Goal: Transaction & Acquisition: Purchase product/service

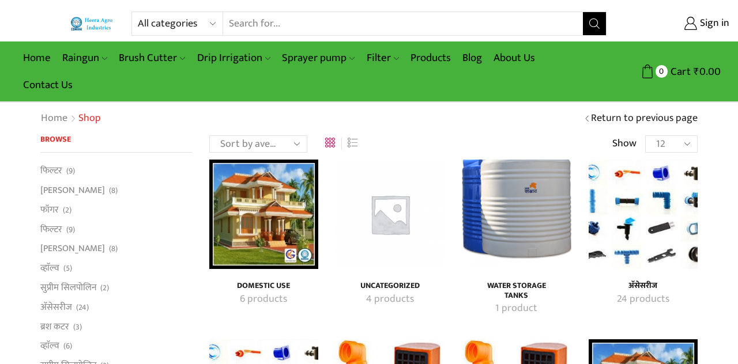
click at [432, 60] on link "Products" at bounding box center [431, 57] width 52 height 27
click at [207, 22] on select "All categories Accessories Air Release Valve Brush Cutter Domestic Use Drip Irr…" at bounding box center [180, 23] width 85 height 23
select select "mulching-paper"
click at [138, 12] on select "All categories Accessories Air Release Valve Brush Cutter Domestic Use Drip Irr…" at bounding box center [180, 23] width 85 height 23
click at [591, 24] on icon "Search button" at bounding box center [594, 23] width 10 height 10
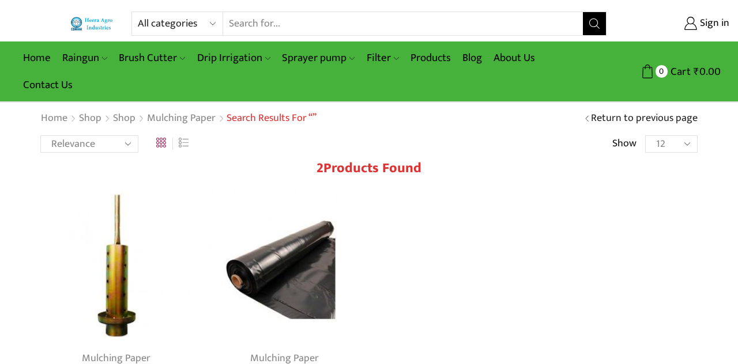
click at [208, 25] on select "All categories Accessories Air Release Valve Brush Cutter Domestic Use Drip Irr…" at bounding box center [180, 23] width 85 height 23
click at [323, 24] on input "Search input" at bounding box center [403, 23] width 360 height 23
type input "soil"
click at [598, 27] on span "Search button" at bounding box center [594, 23] width 23 height 23
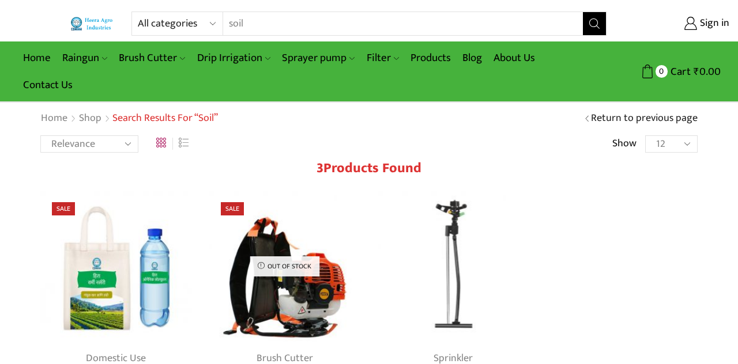
click at [332, 21] on input "soil" at bounding box center [395, 23] width 345 height 23
type input "s"
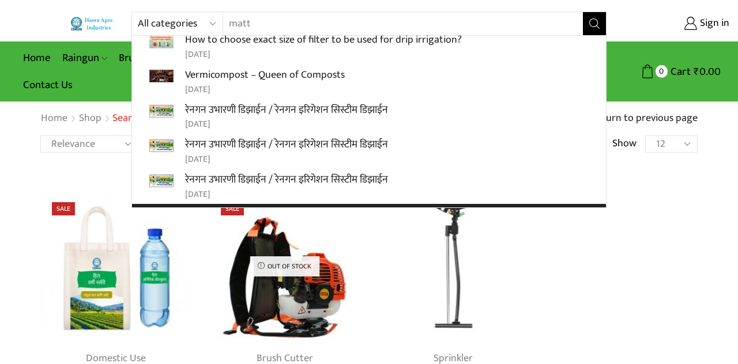
scroll to position [217, 0]
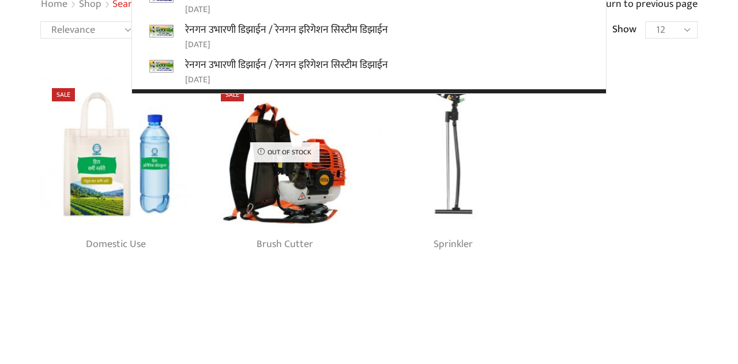
type input "matt"
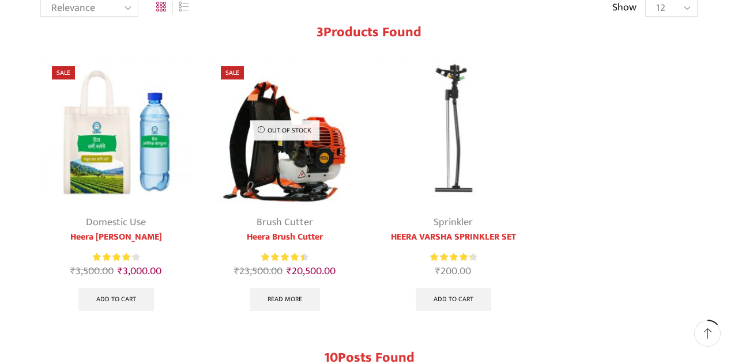
scroll to position [0, 0]
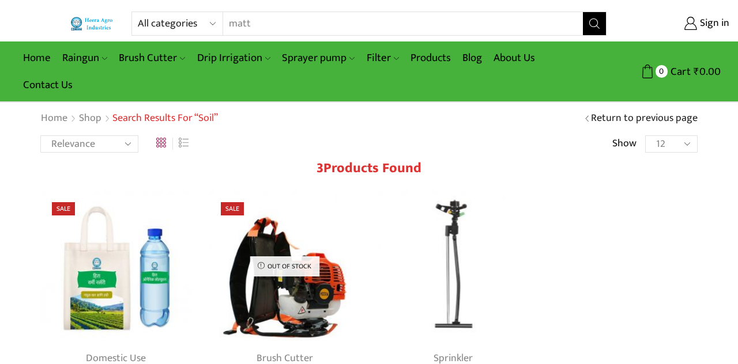
click at [23, 53] on link "Home" at bounding box center [36, 57] width 39 height 27
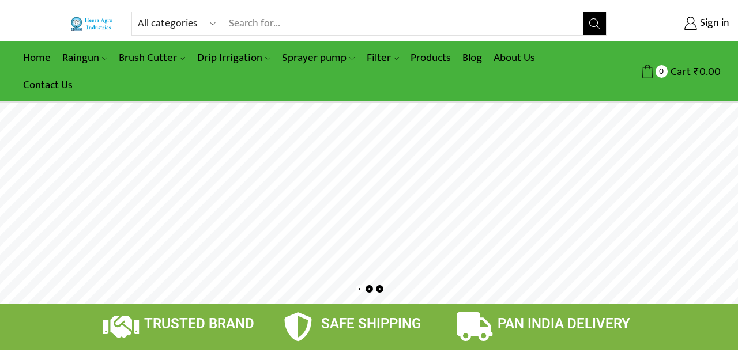
click at [211, 23] on select "All categories Accessories Air Release Valve Brush Cutter Domestic Use Drip Irr…" at bounding box center [180, 23] width 85 height 23
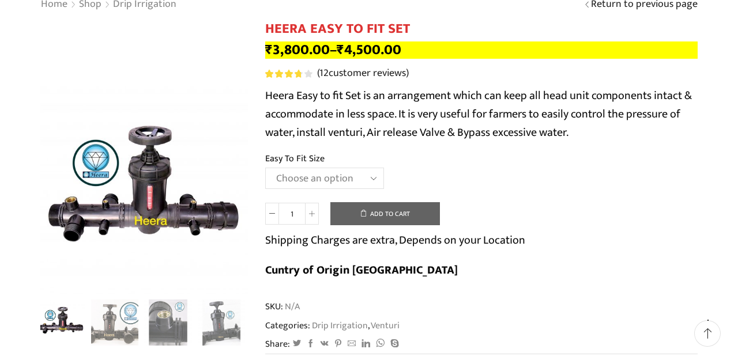
scroll to position [114, 0]
click at [104, 321] on img "2 / 8" at bounding box center [115, 324] width 48 height 48
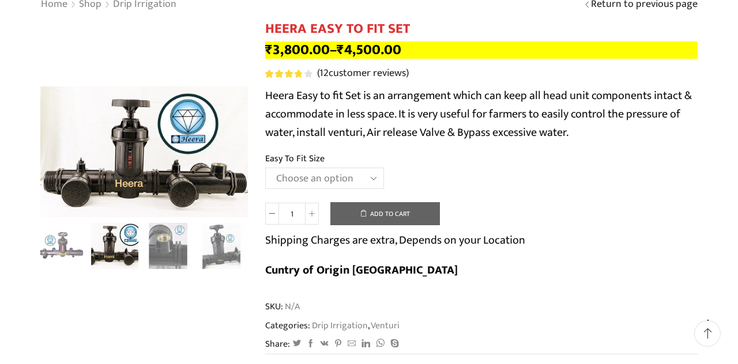
click at [170, 246] on img "3 / 8" at bounding box center [168, 247] width 48 height 48
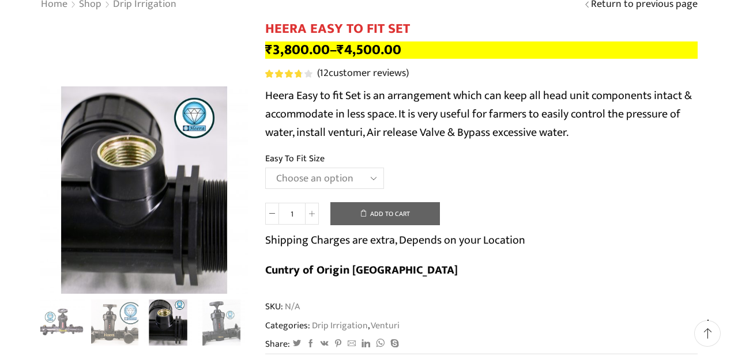
click at [223, 321] on div "Next slide" at bounding box center [236, 323] width 29 height 29
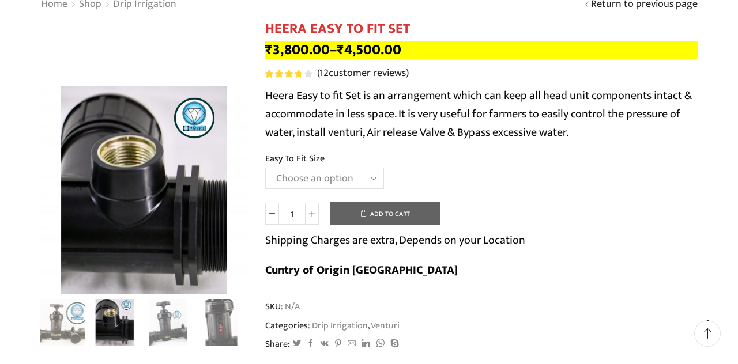
click at [160, 325] on img "4 / 8" at bounding box center [168, 324] width 48 height 48
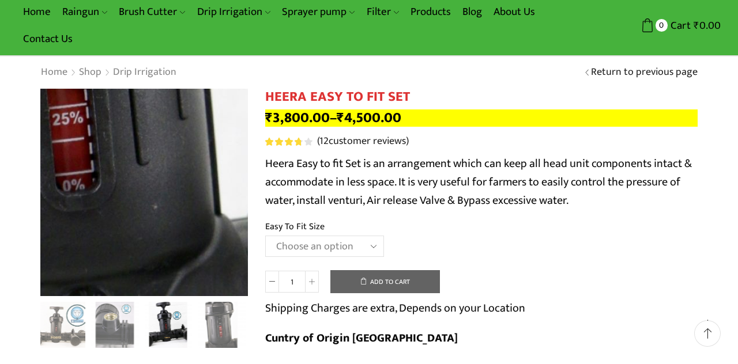
scroll to position [48, 0]
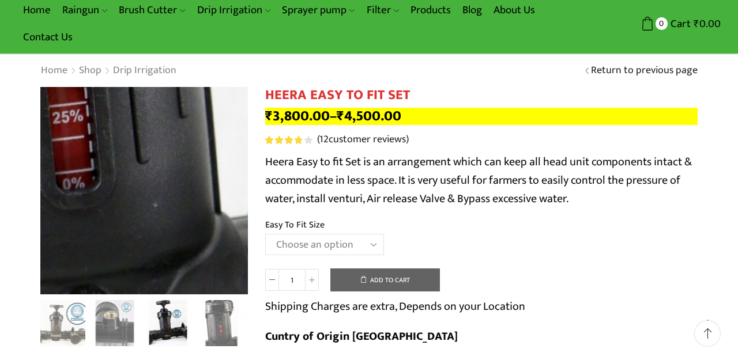
click at [221, 334] on img "5 / 8" at bounding box center [222, 324] width 48 height 48
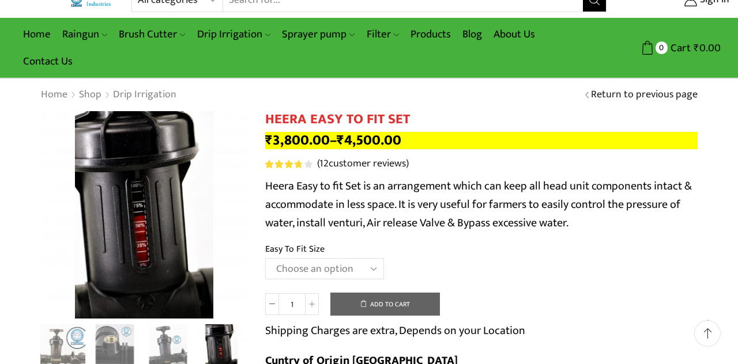
scroll to position [0, 0]
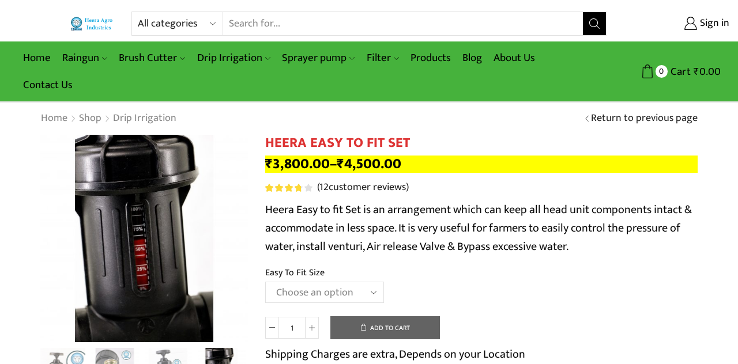
click at [99, 23] on img at bounding box center [92, 24] width 44 height 14
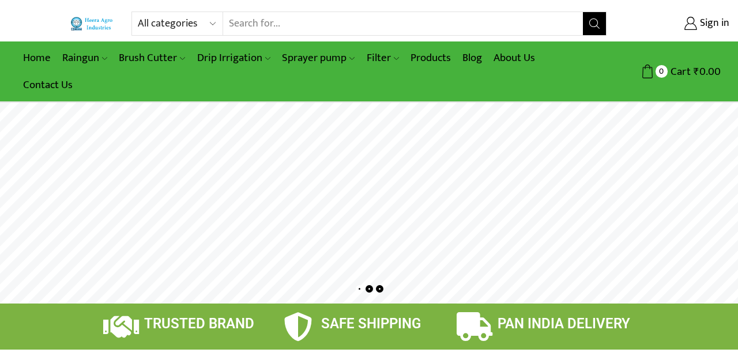
click at [33, 54] on link "Home" at bounding box center [36, 57] width 39 height 27
click at [333, 62] on link "Sprayer pump" at bounding box center [318, 57] width 84 height 27
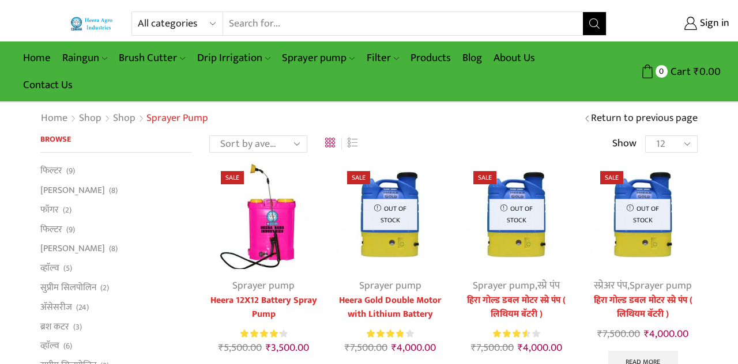
click at [325, 51] on link "Sprayer pump" at bounding box center [318, 57] width 84 height 27
click at [341, 64] on link "Sprayer pump" at bounding box center [318, 57] width 84 height 27
click at [0, 0] on link "Heera Double Motar Sprayer Pump" at bounding box center [0, 0] width 0 height 0
